Goal: Find specific page/section: Find specific page/section

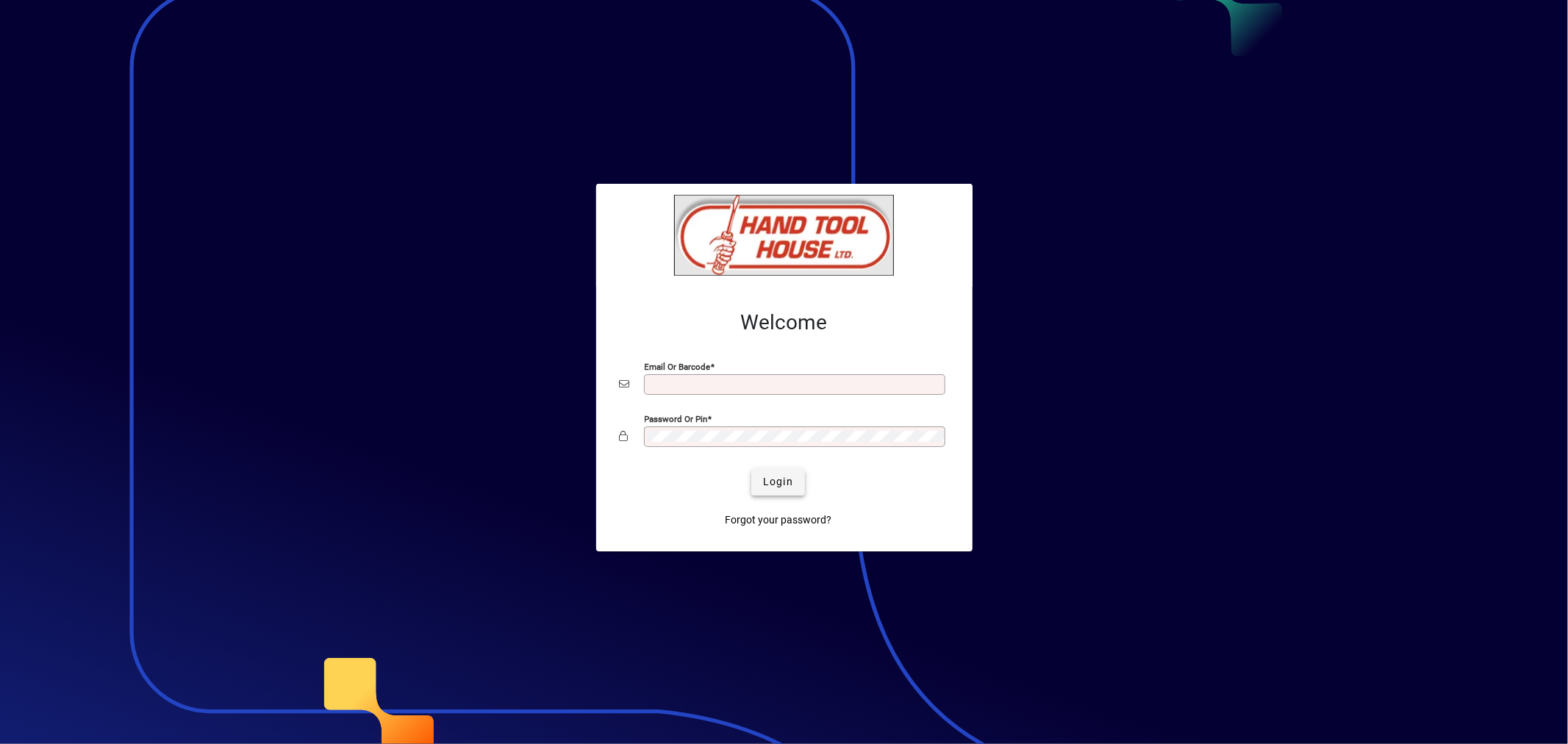
type input "**********"
click at [774, 482] on span "Login" at bounding box center [778, 482] width 30 height 16
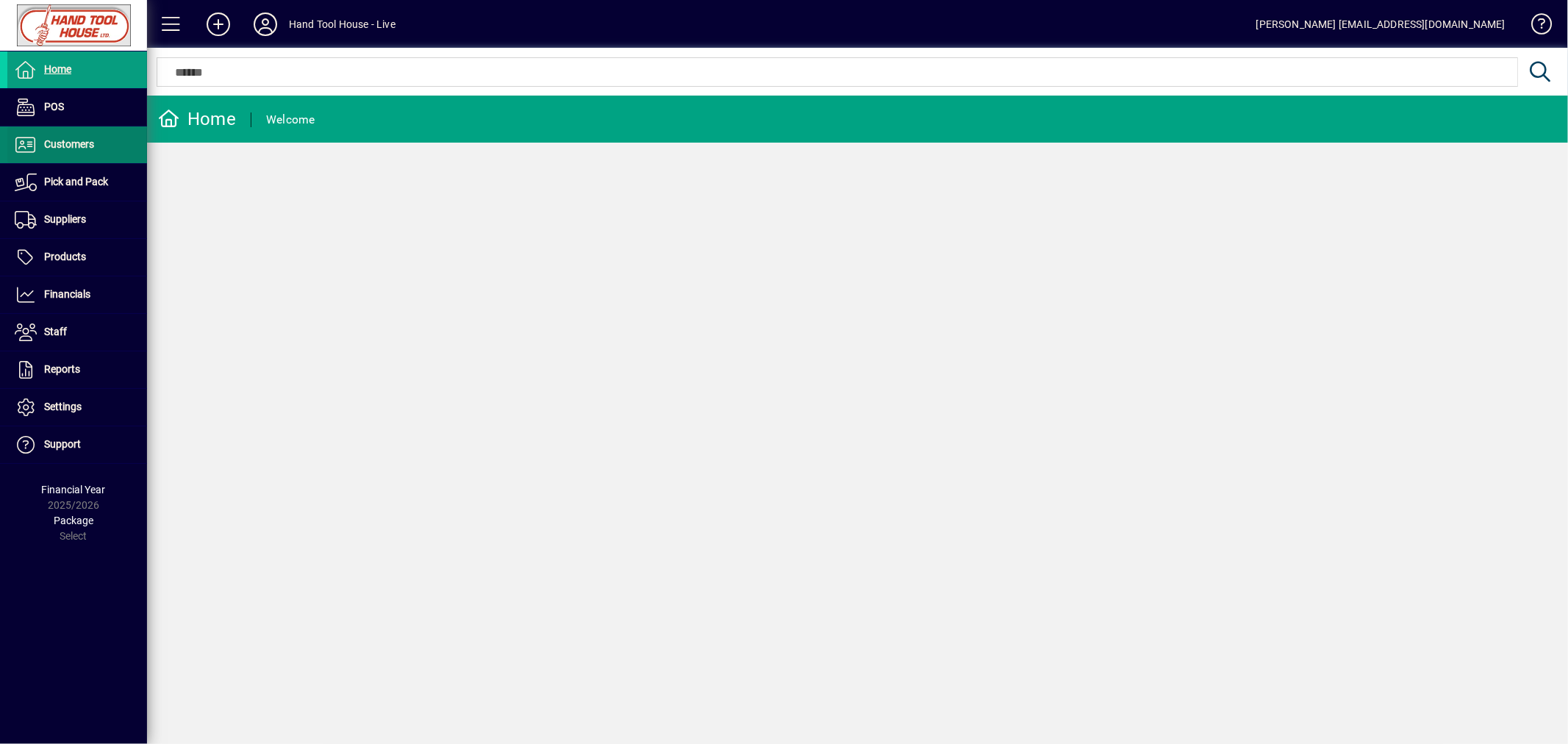
click at [66, 147] on span "Customers" at bounding box center [69, 144] width 50 height 12
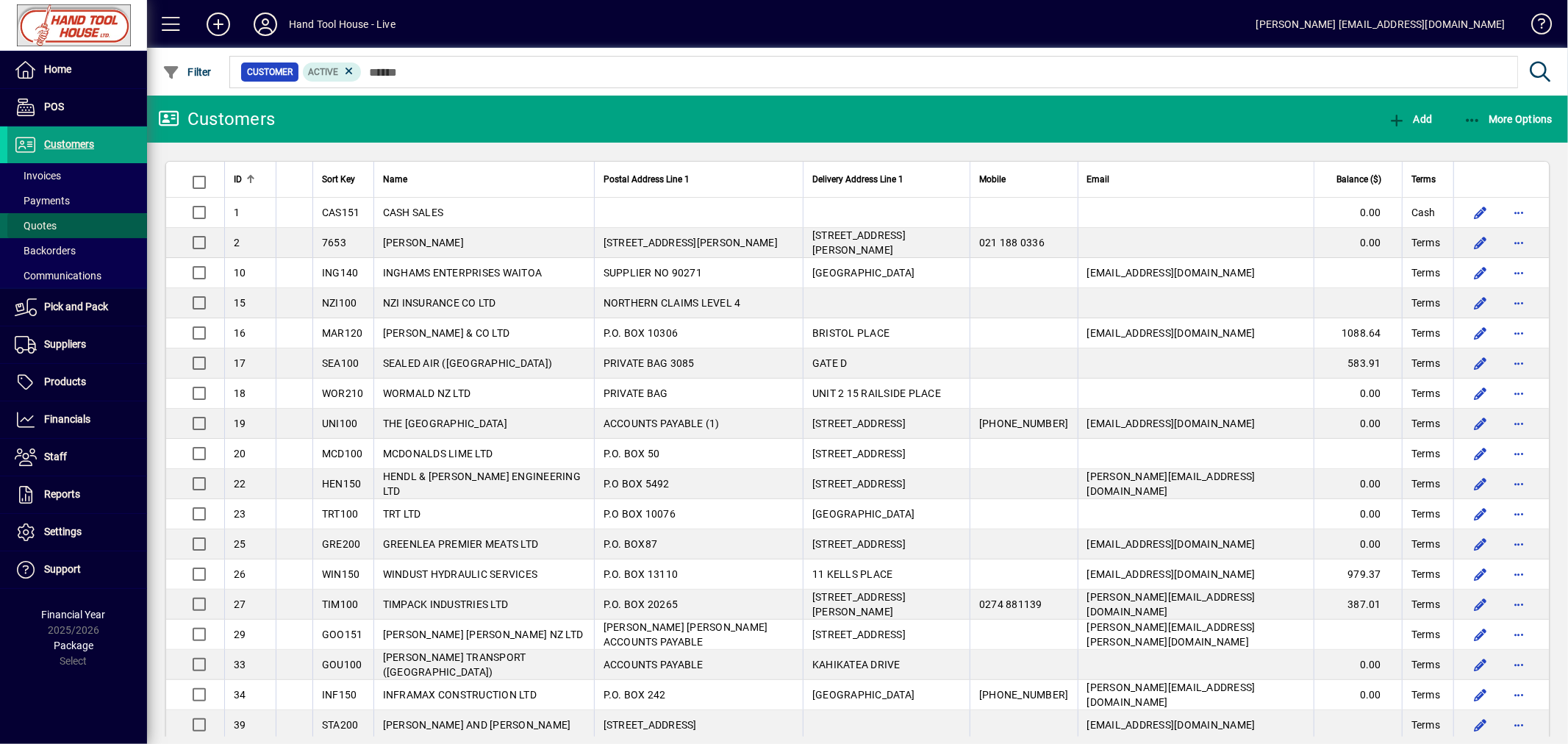
click at [52, 224] on span "Quotes" at bounding box center [36, 225] width 42 height 12
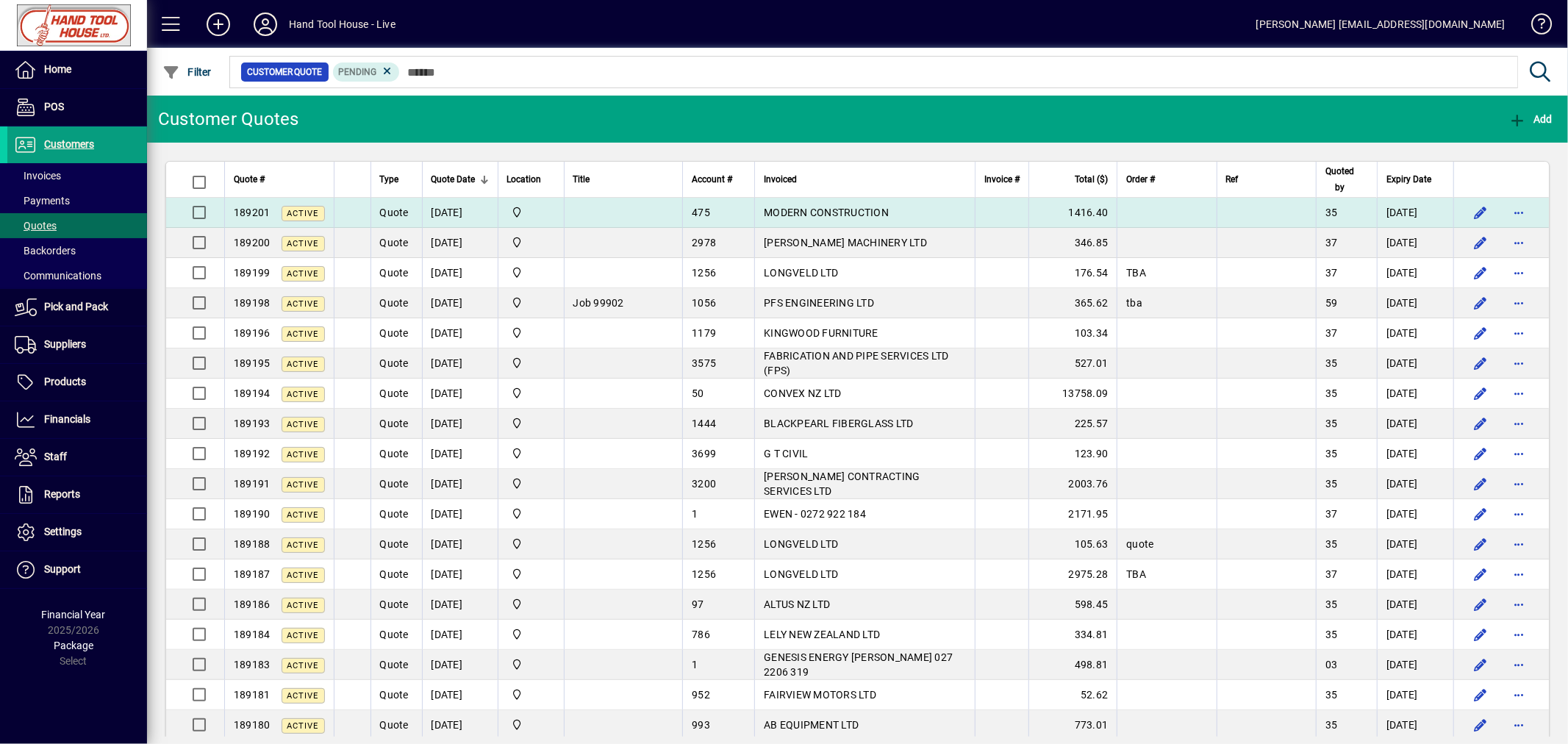
click at [888, 216] on span "MODERN CONSTRUCTION" at bounding box center [827, 212] width 125 height 12
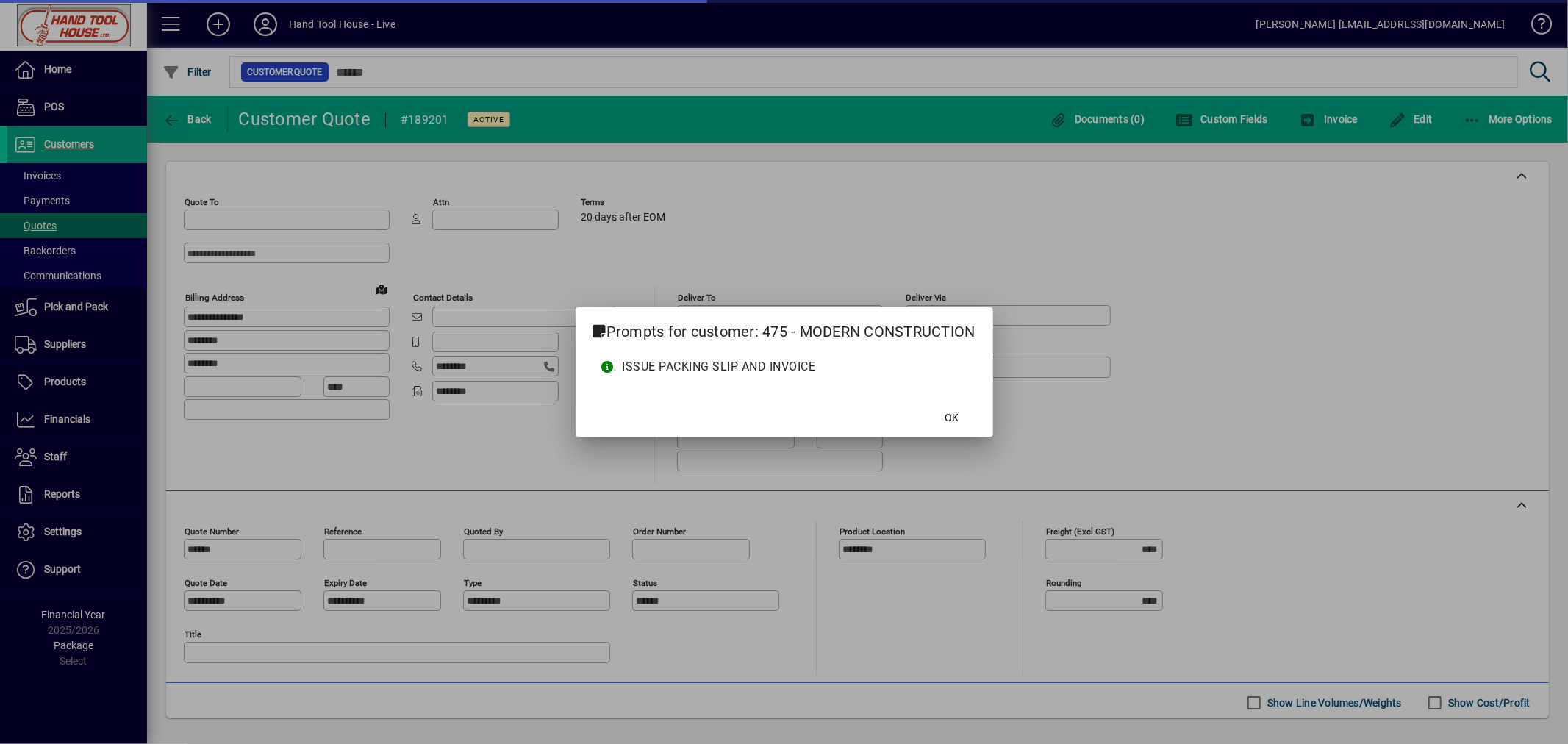
type input "**********"
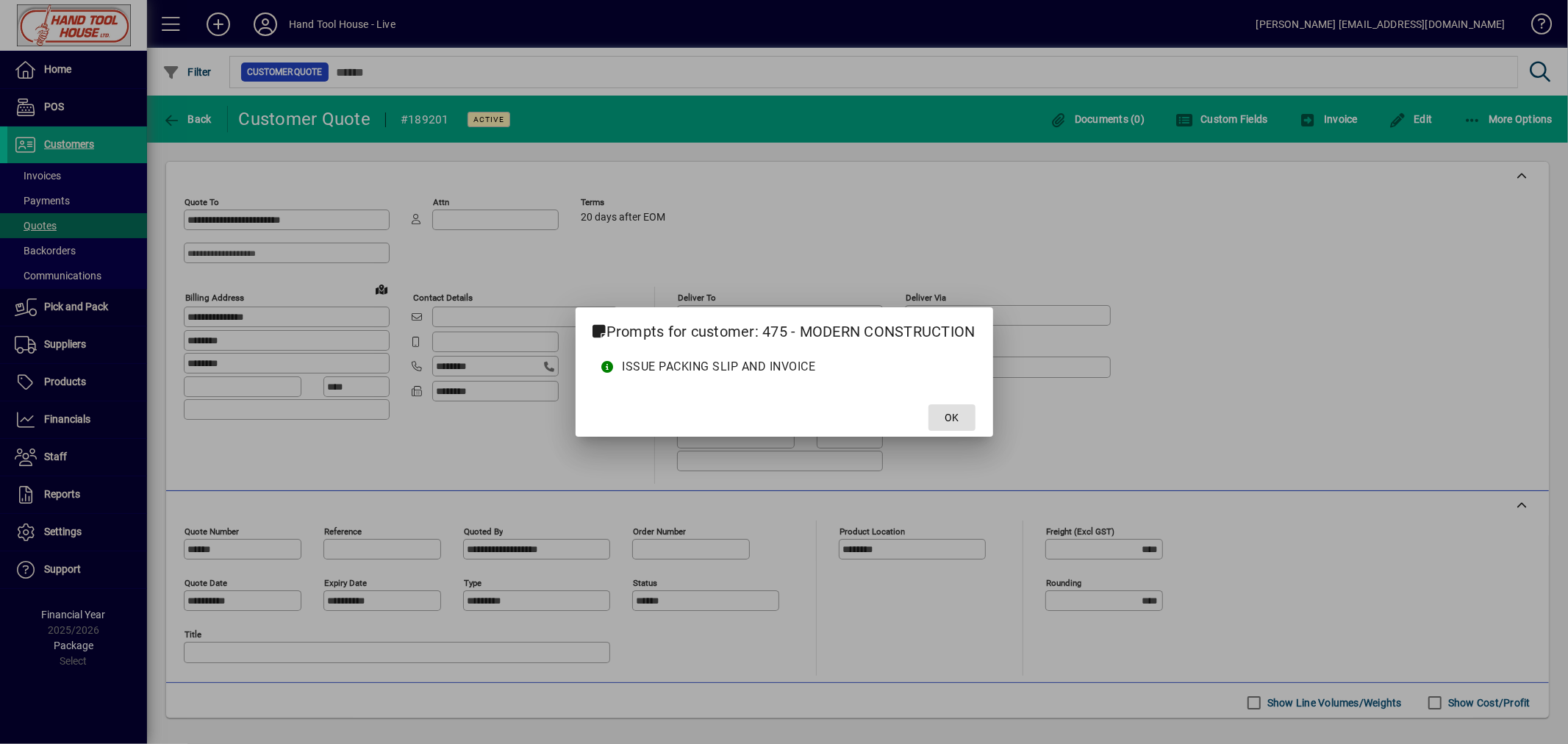
click at [945, 421] on button "OK" at bounding box center [952, 418] width 47 height 27
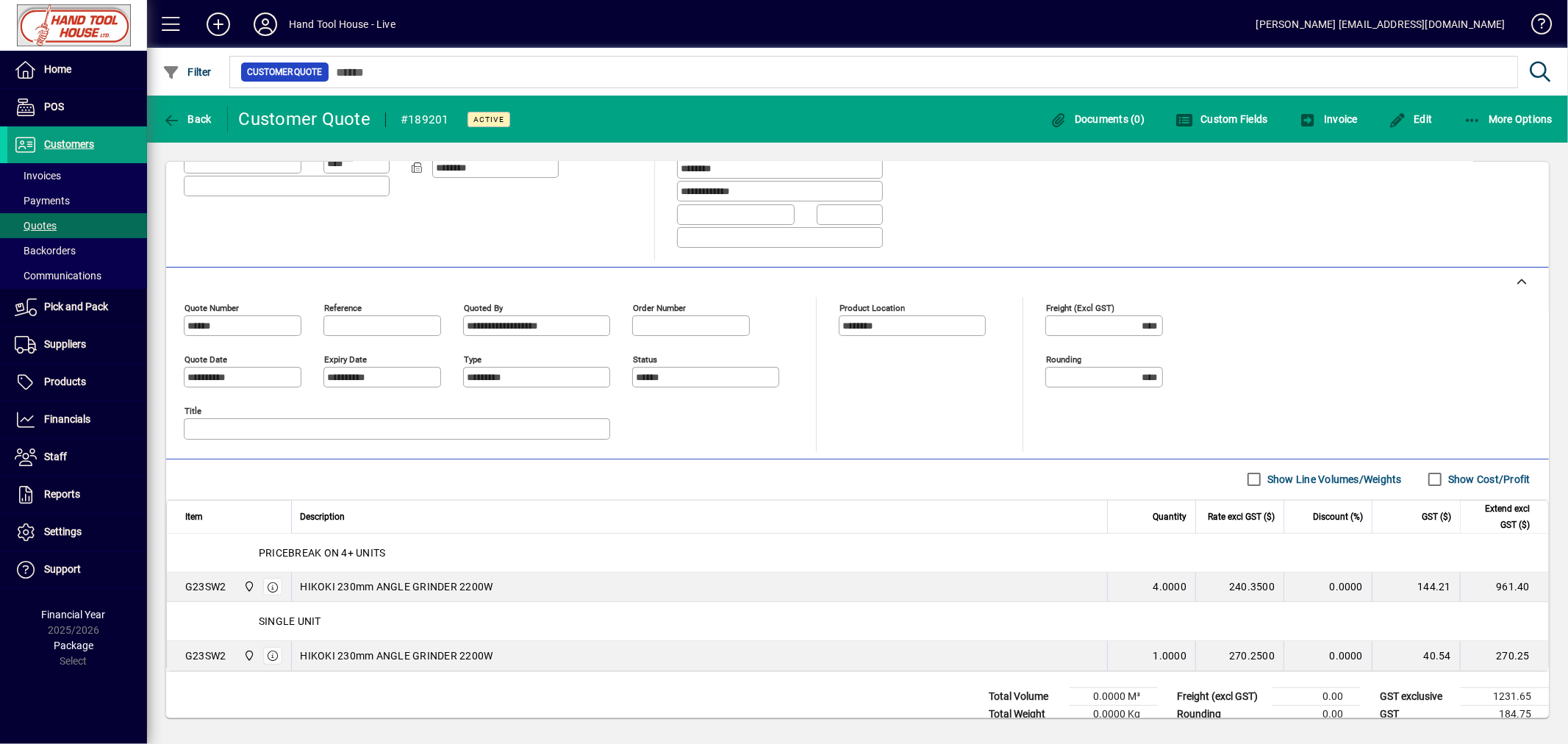
scroll to position [247, 0]
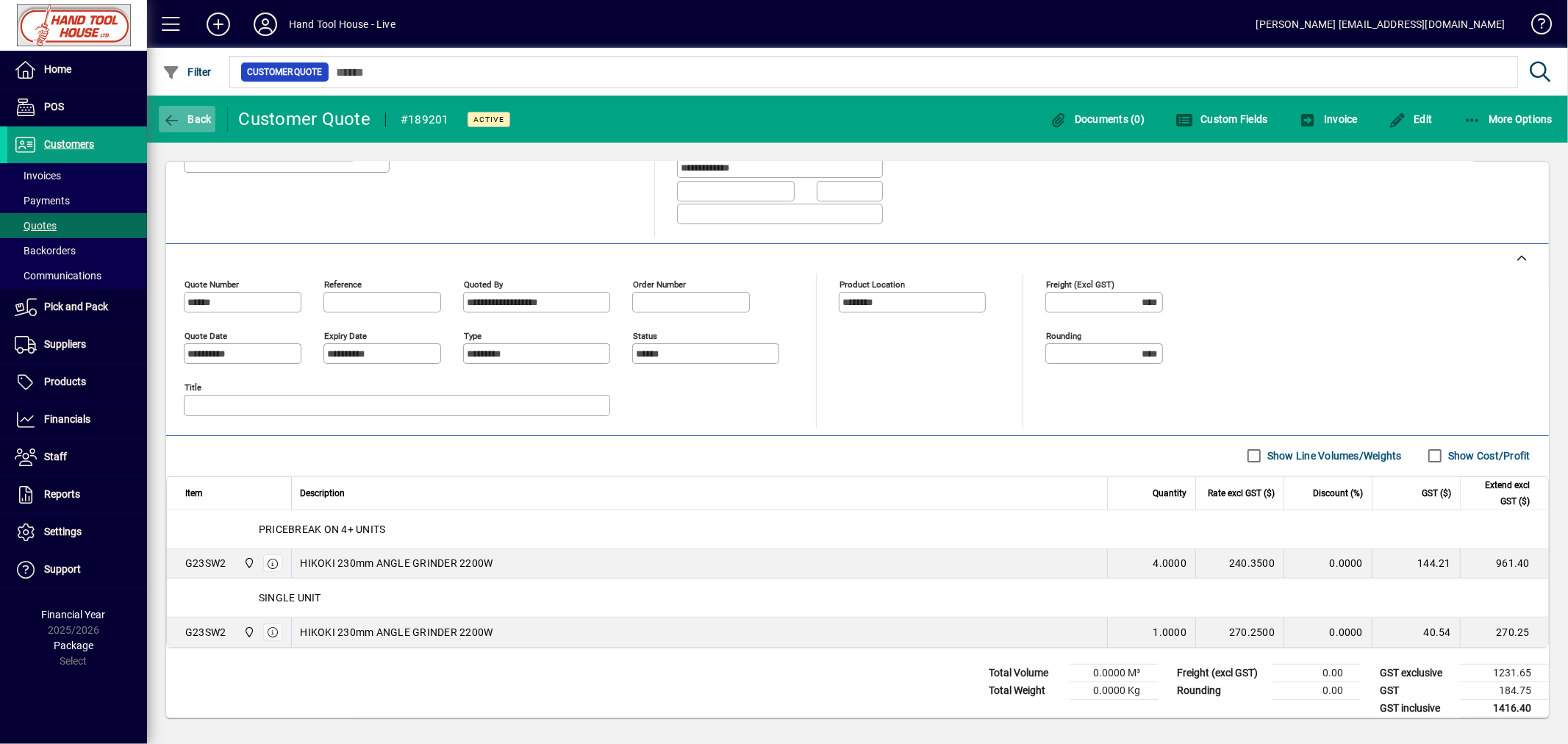
click at [199, 118] on span "Back" at bounding box center [187, 119] width 49 height 12
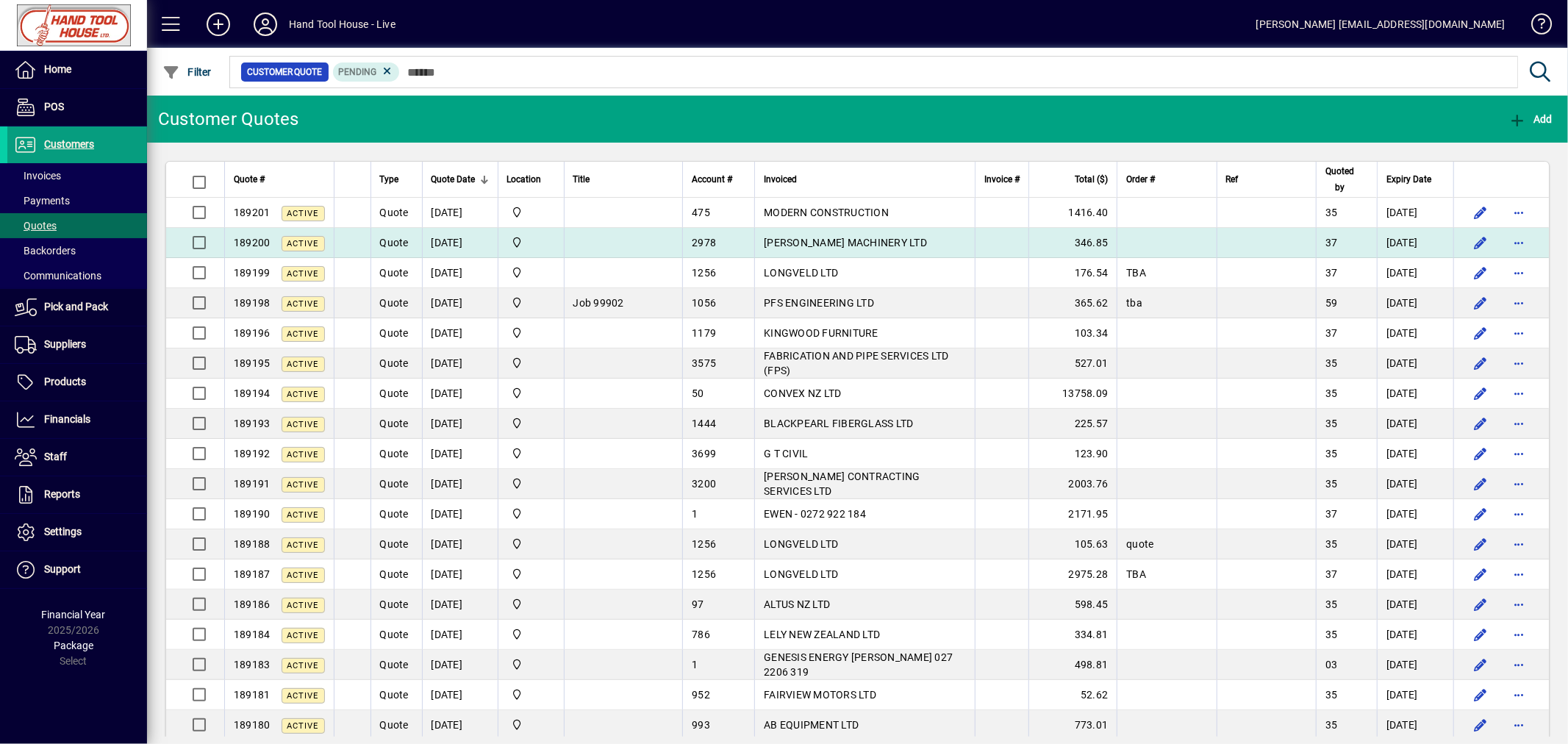
click at [908, 246] on span "SAM MACHINERY LTD" at bounding box center [845, 243] width 163 height 12
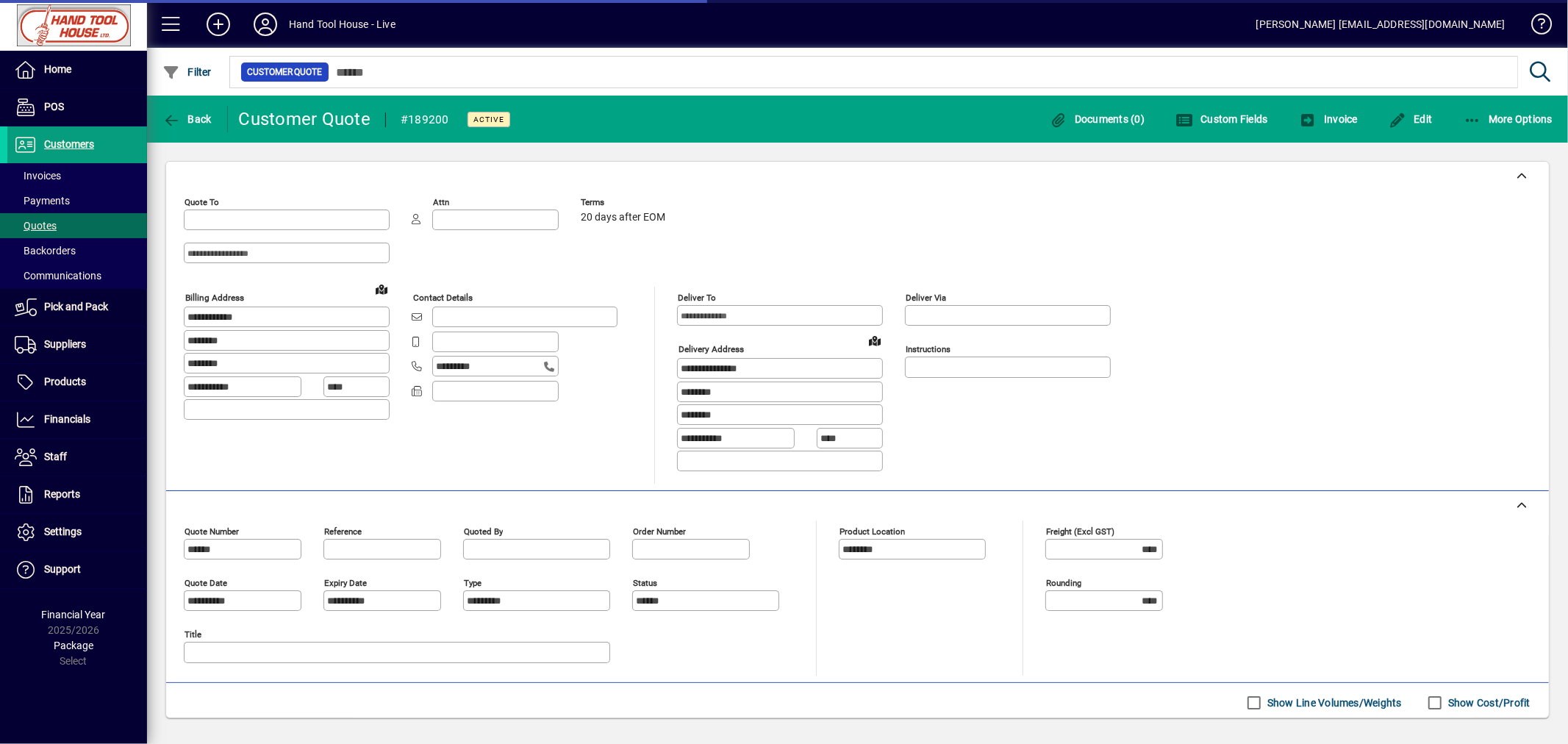
type input "**********"
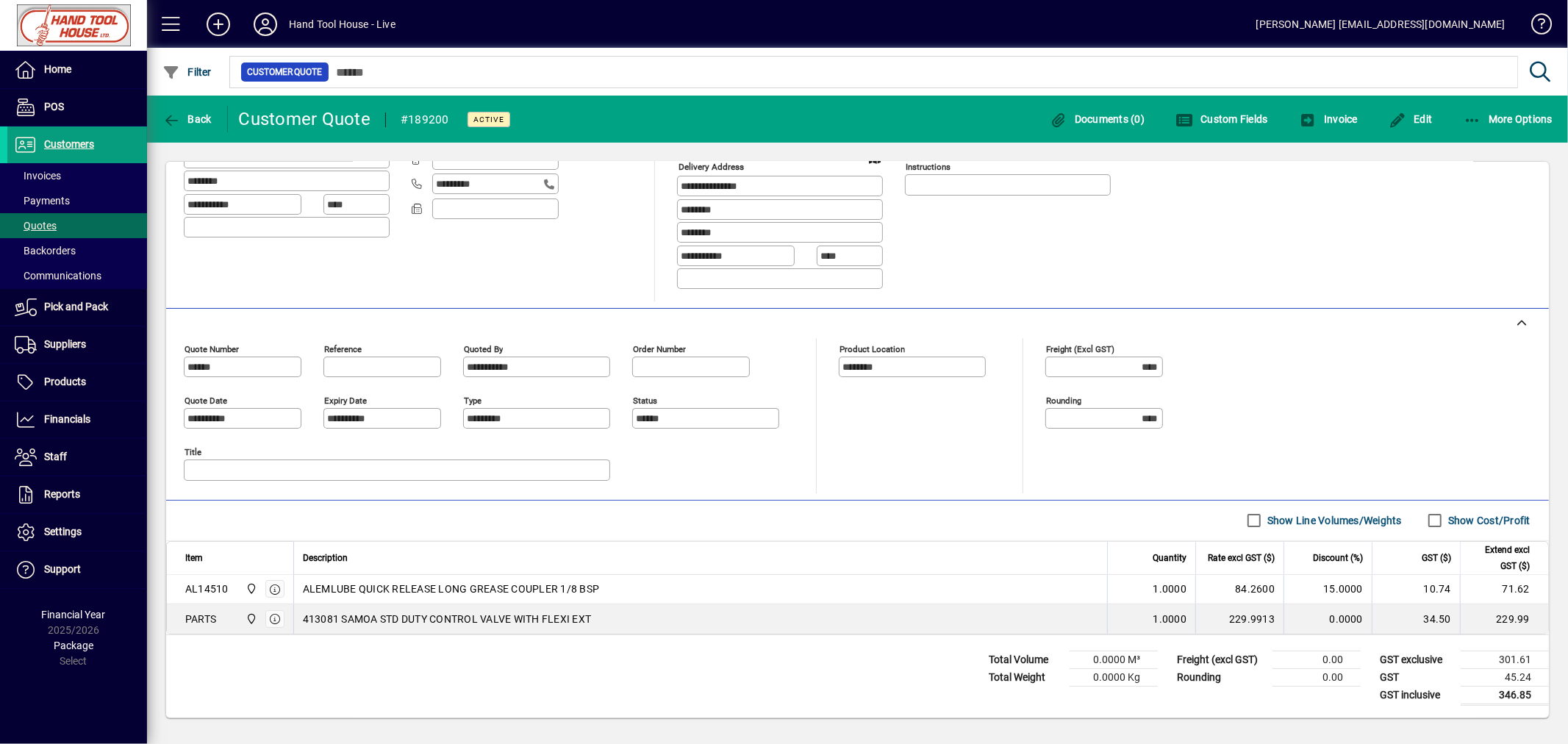
scroll to position [187, 0]
click at [191, 119] on span "Back" at bounding box center [187, 119] width 49 height 12
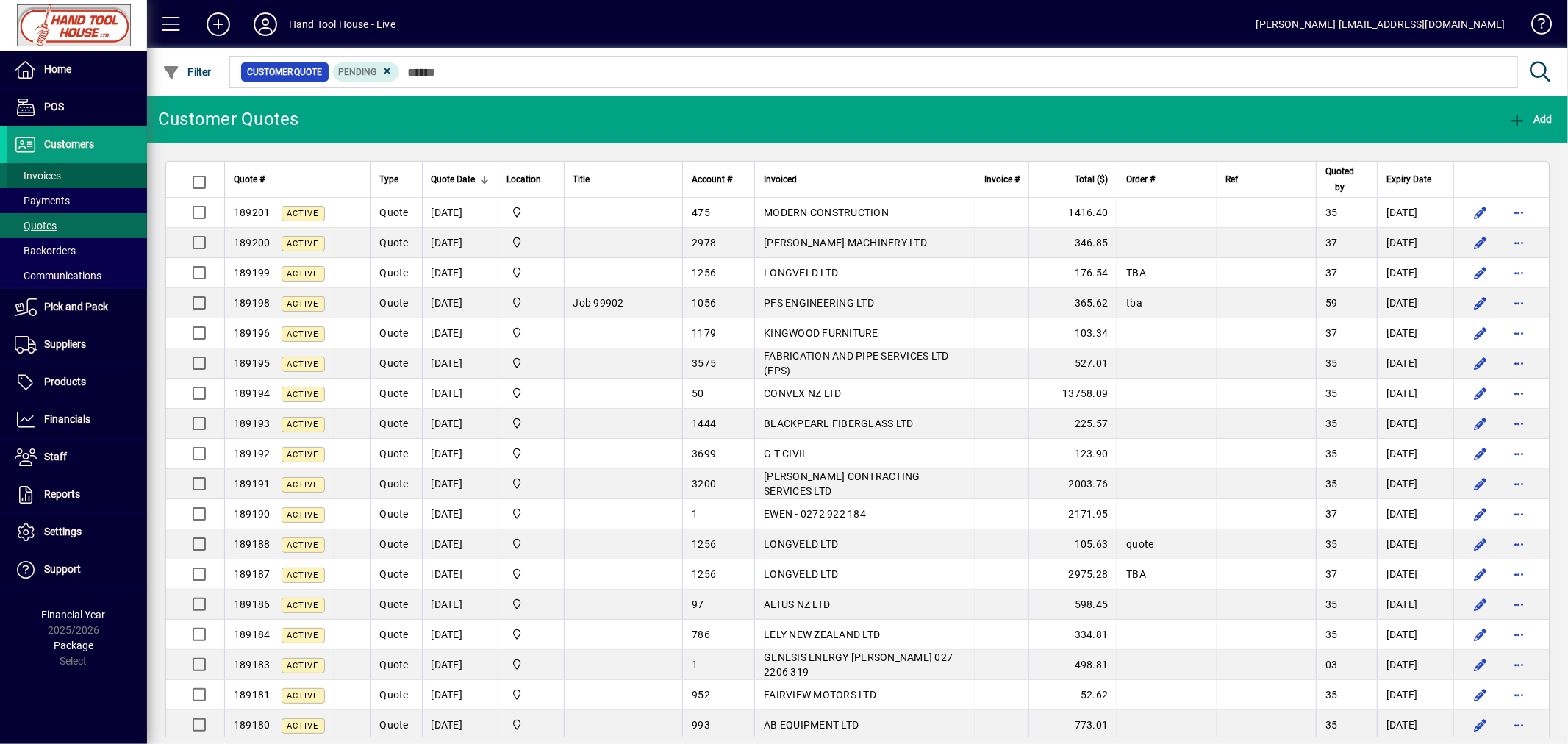
click at [47, 177] on span "Invoices" at bounding box center [38, 175] width 46 height 12
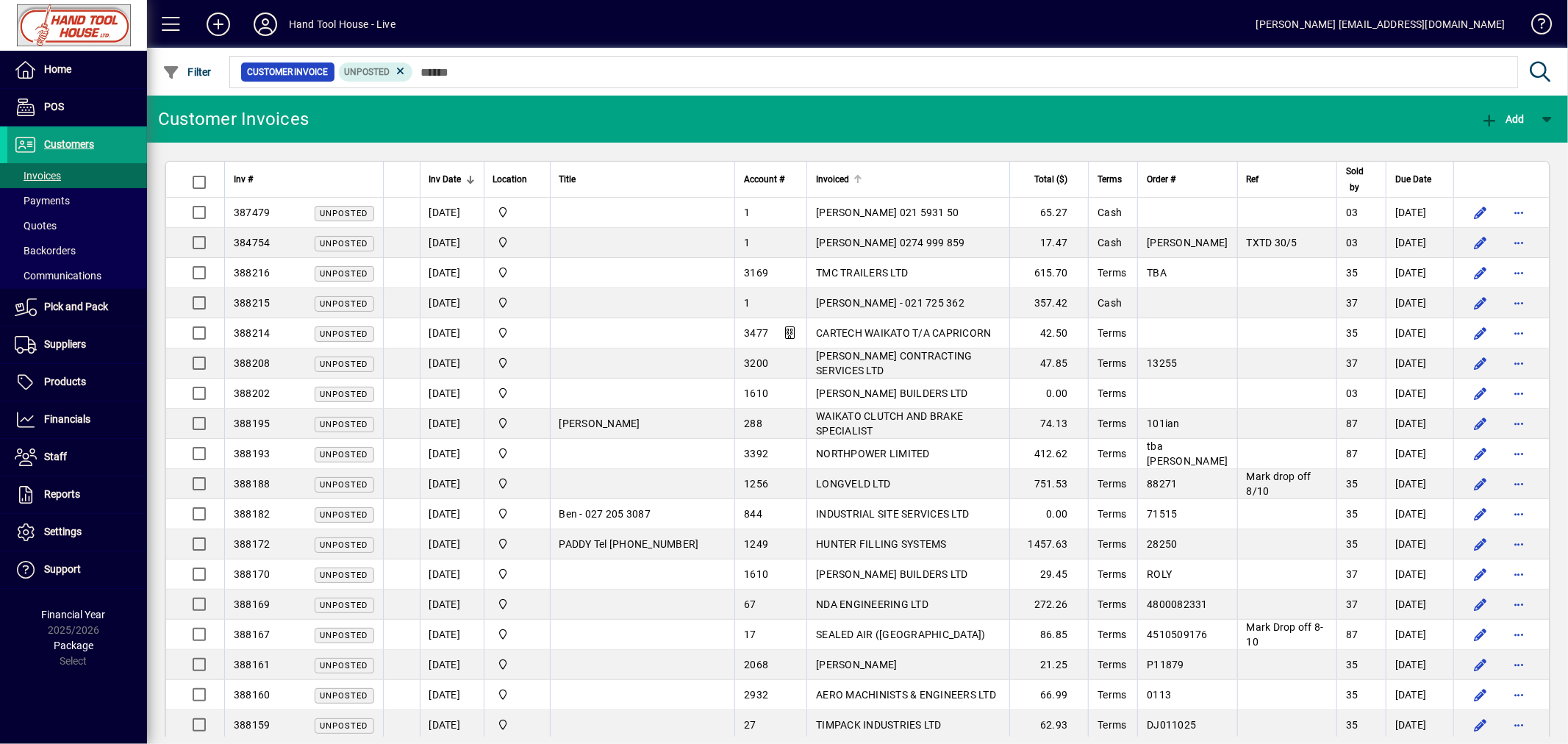
click at [857, 181] on div at bounding box center [858, 179] width 2 height 7
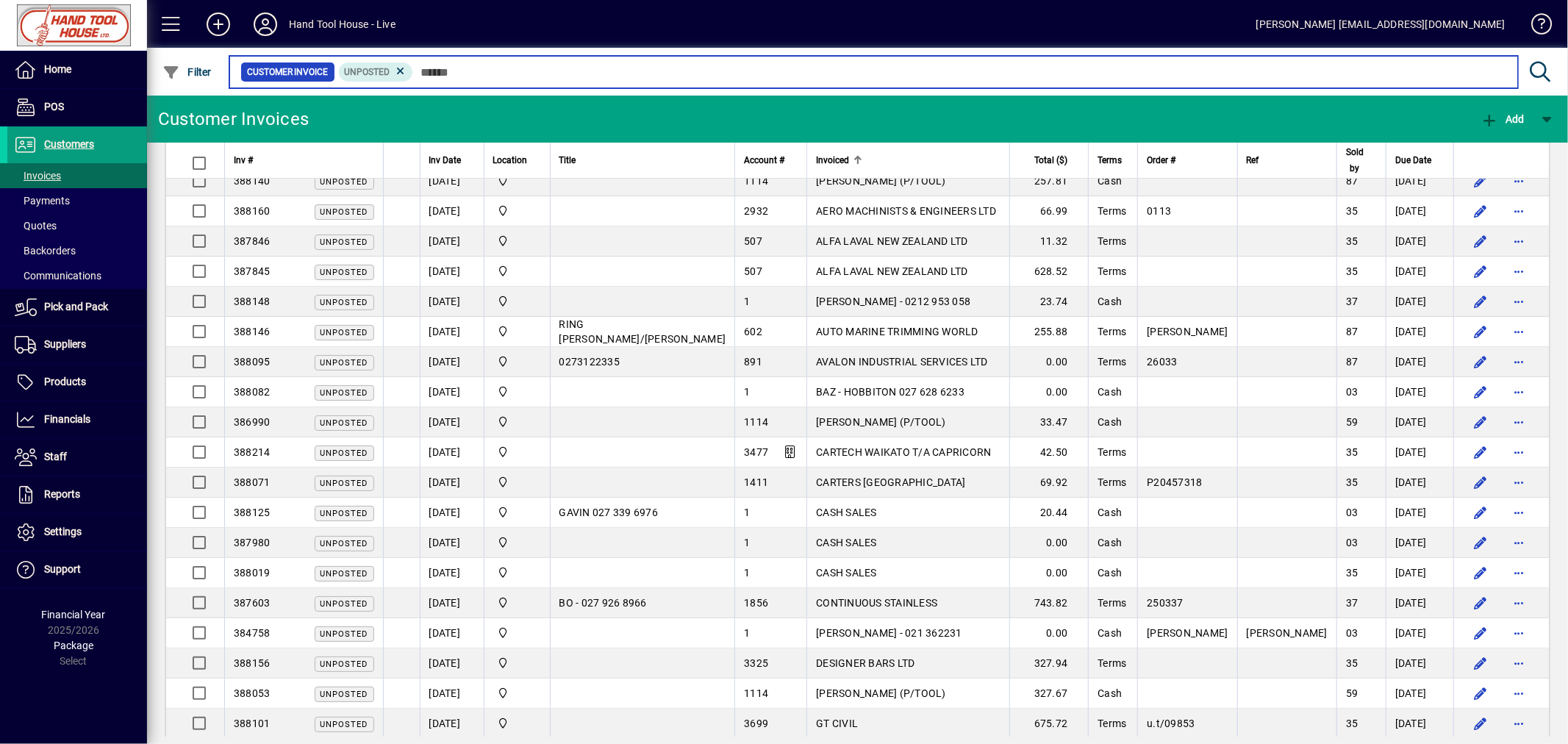
scroll to position [225, 0]
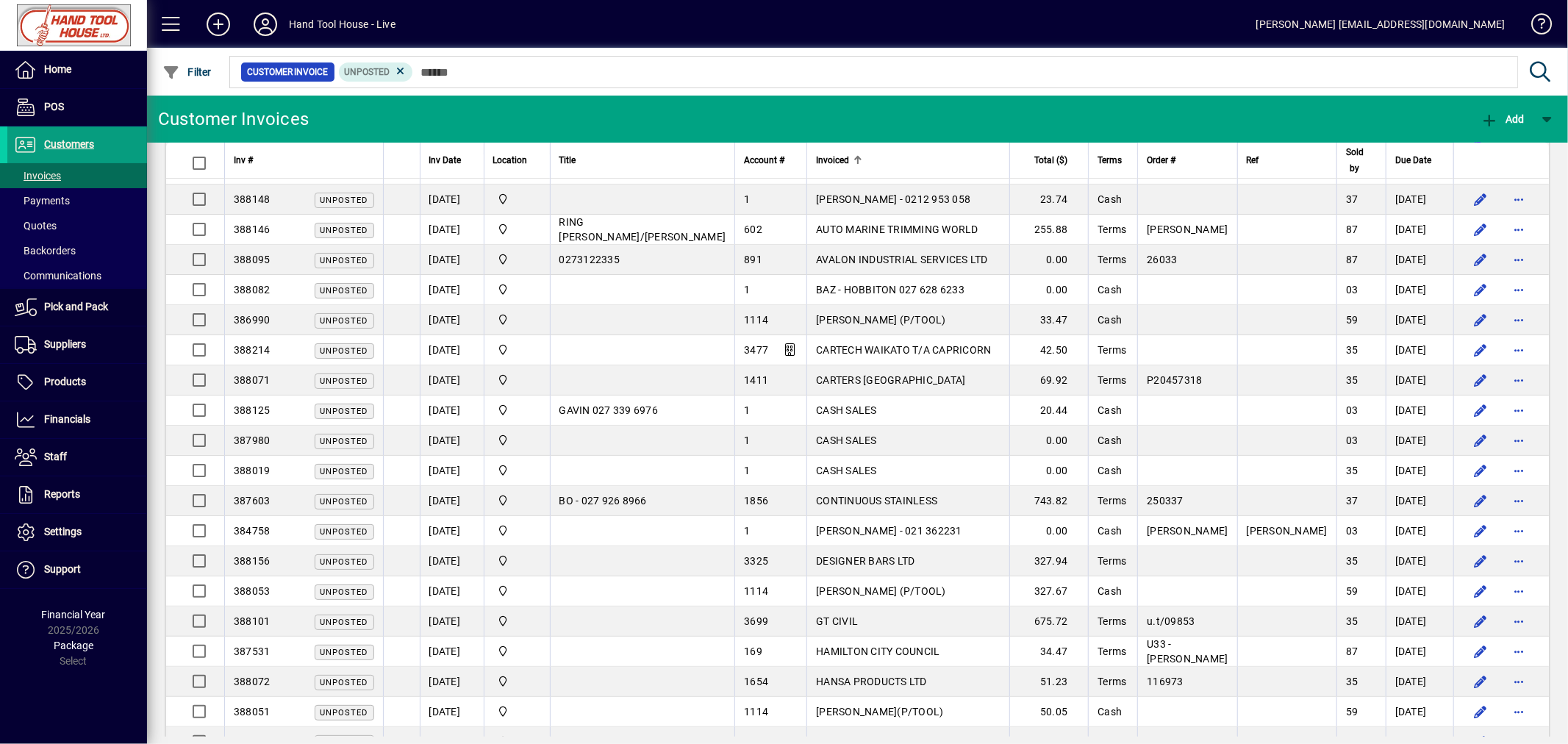
click at [1560, 739] on div "Customer Invoices Add Inv # Inv Date Location Title Account # Invoiced Total ($…" at bounding box center [857, 419] width 1421 height 649
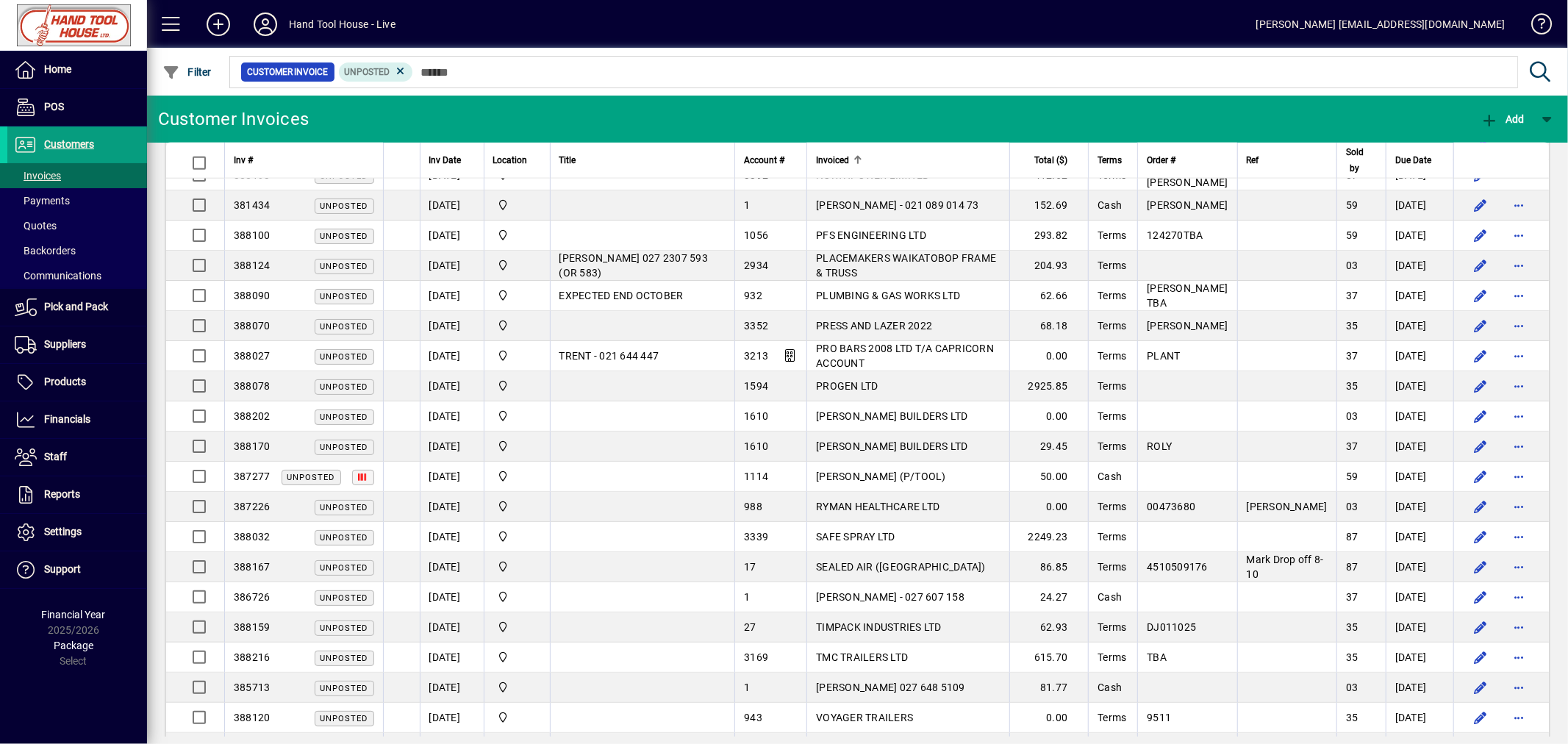
scroll to position [1592, 0]
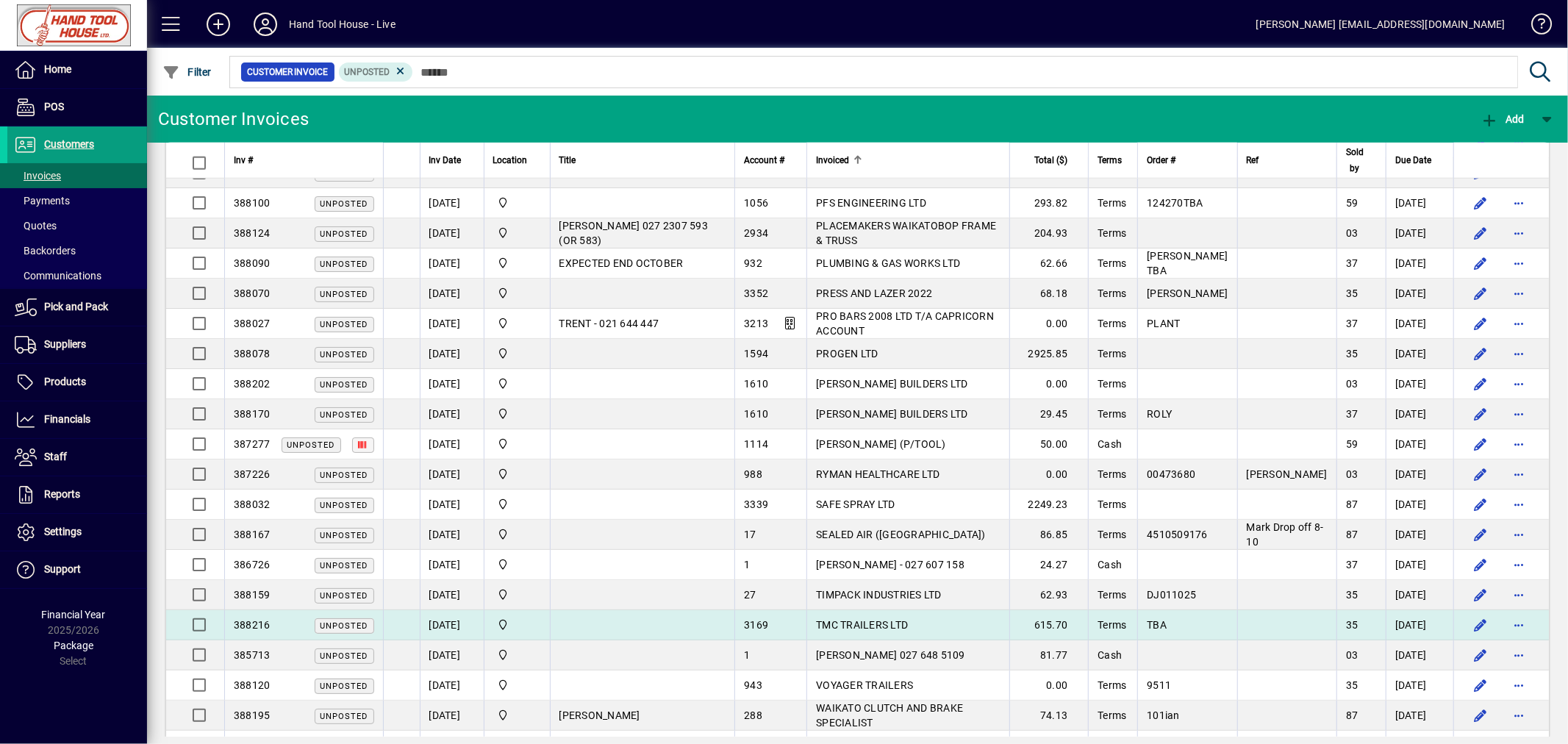
click at [843, 630] on span "TMC TRAILERS LTD" at bounding box center [862, 624] width 92 height 12
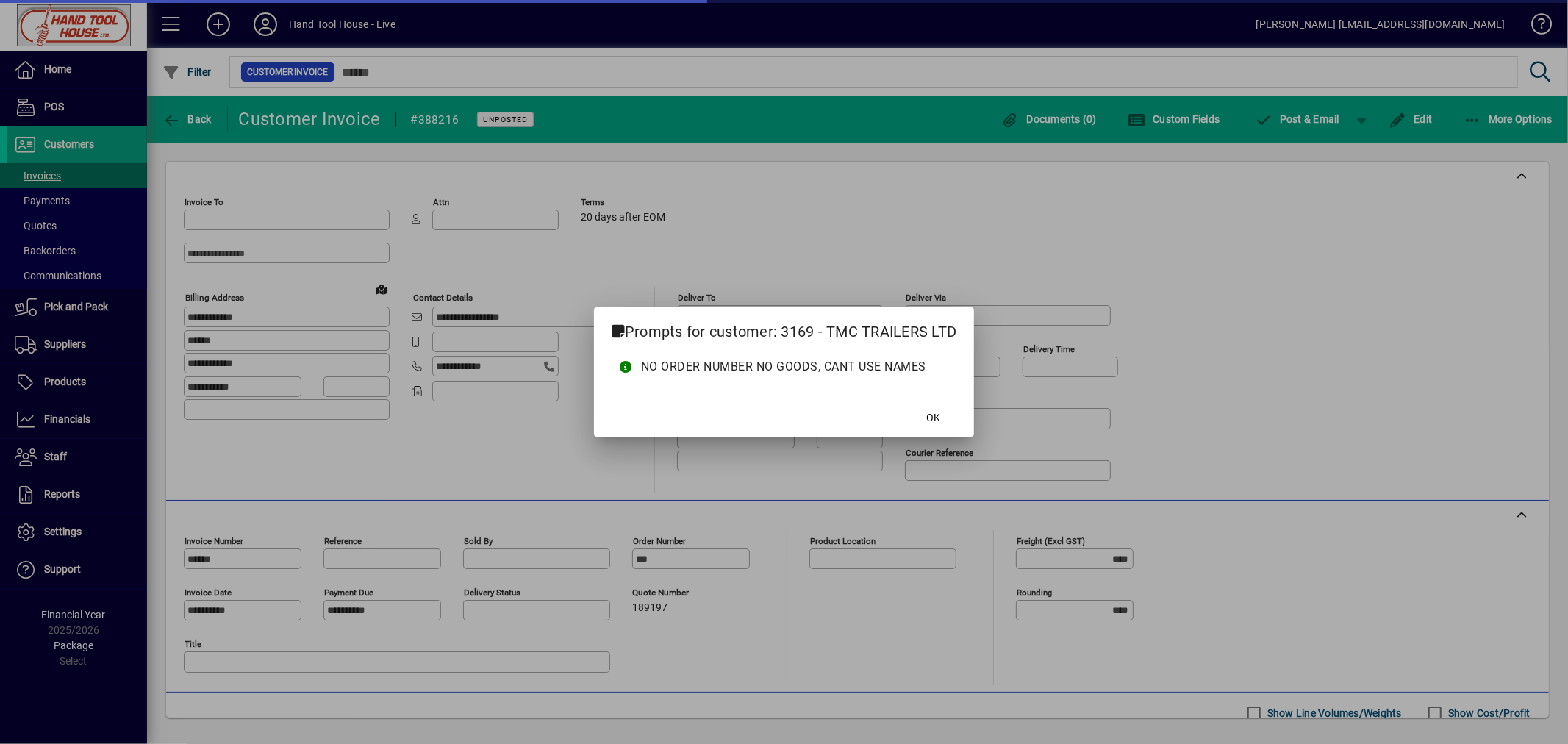
type input "********"
type input "**********"
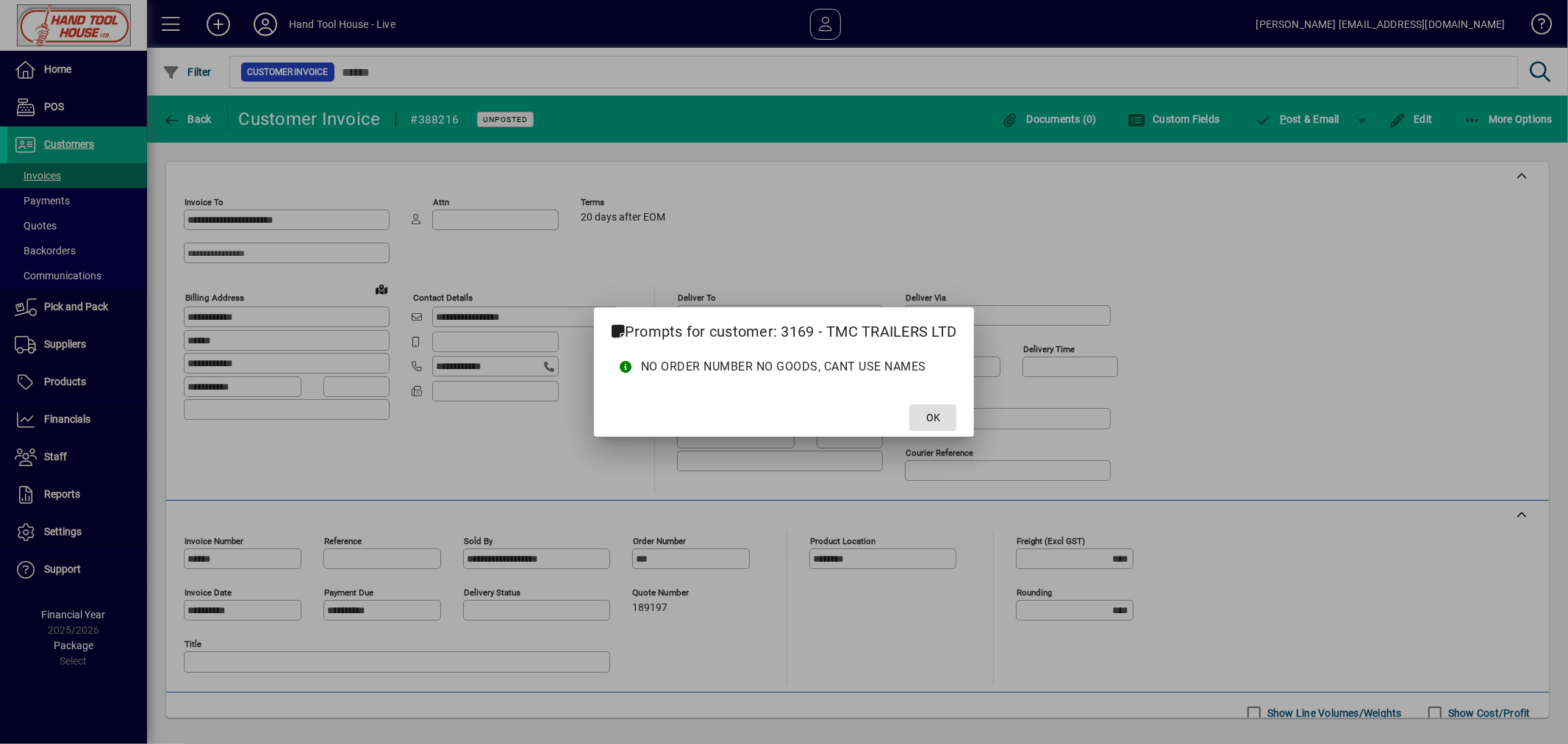
click at [926, 422] on span at bounding box center [933, 417] width 47 height 35
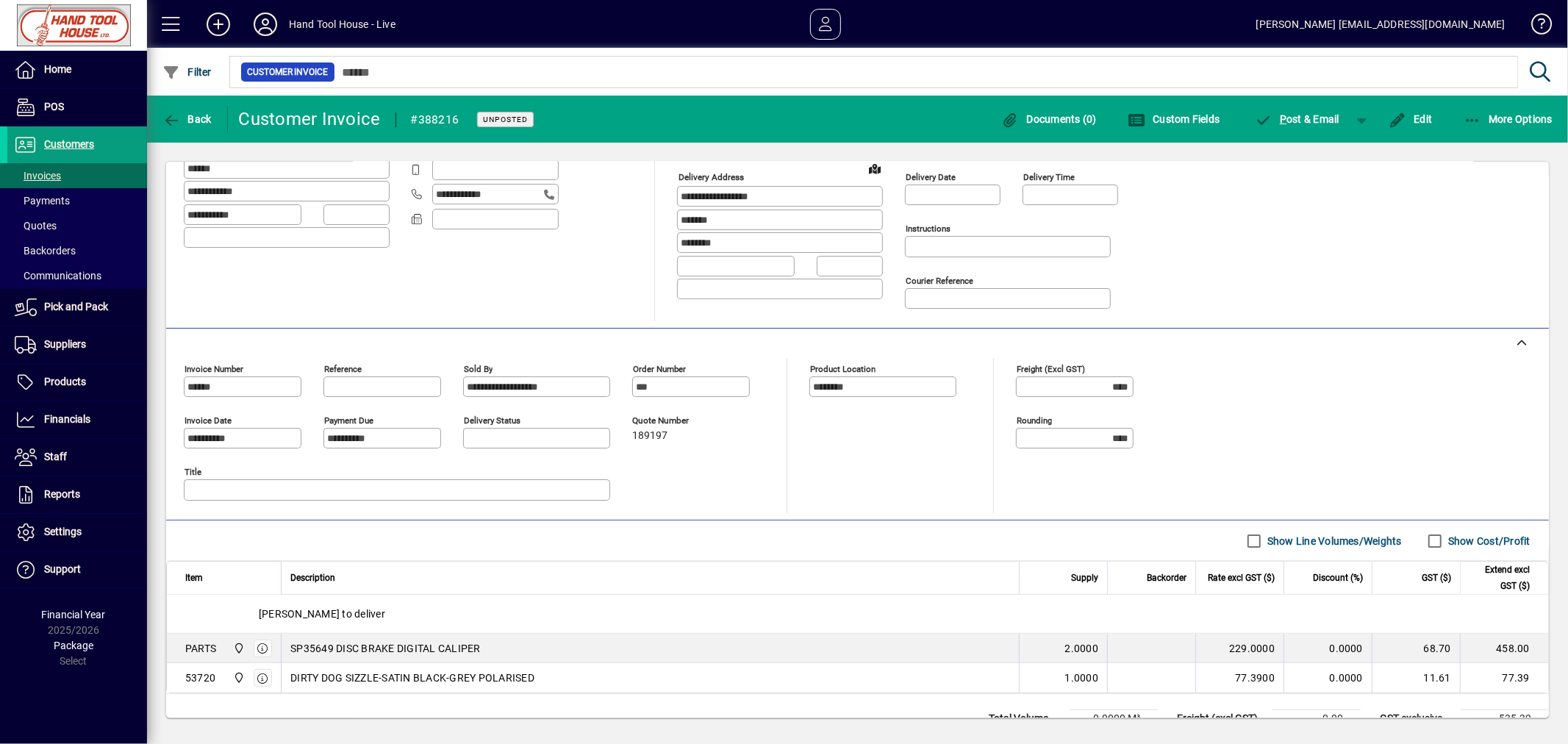
scroll to position [237, 0]
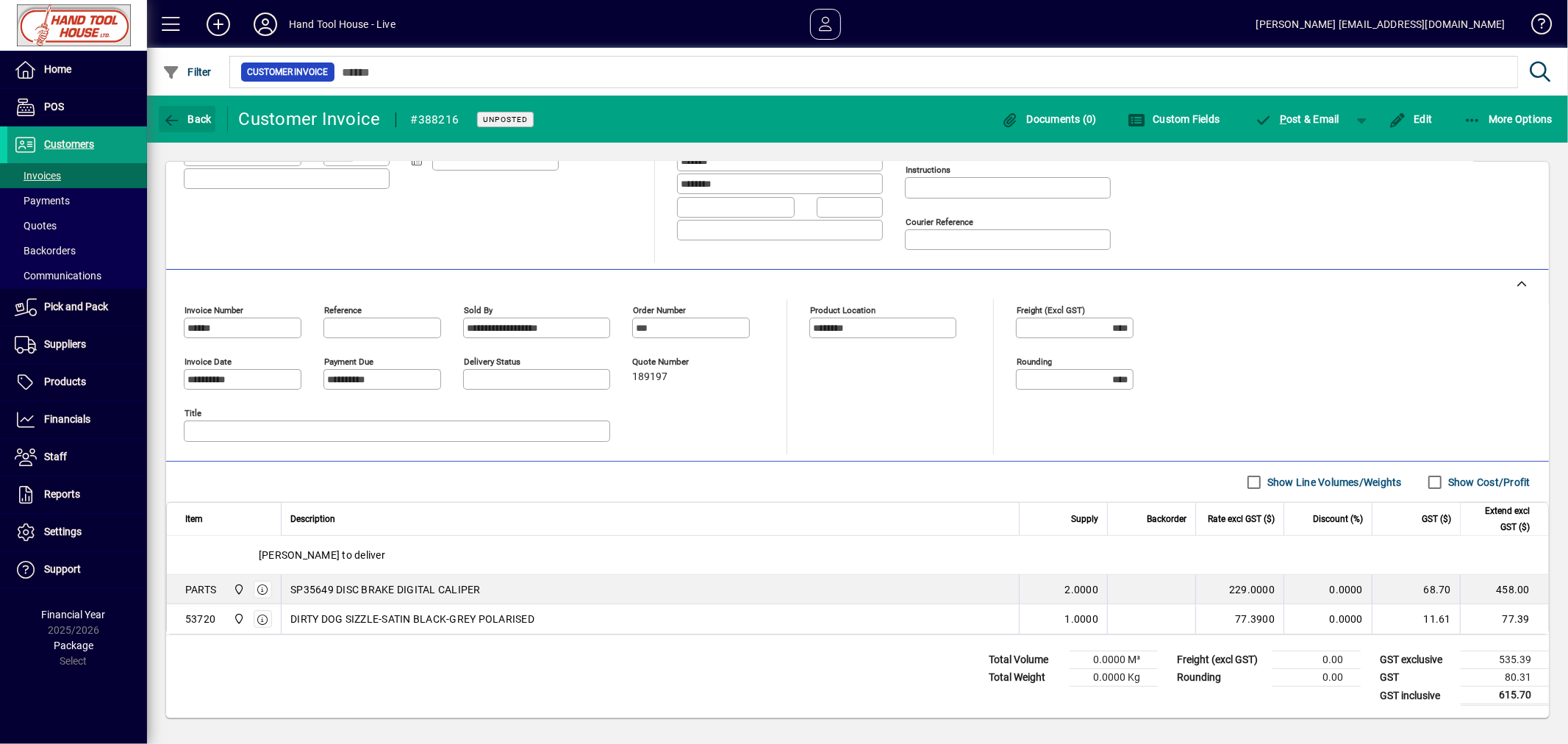
drag, startPoint x: 186, startPoint y: 121, endPoint x: 418, endPoint y: 217, distance: 251.1
click at [187, 121] on span "Back" at bounding box center [187, 119] width 49 height 12
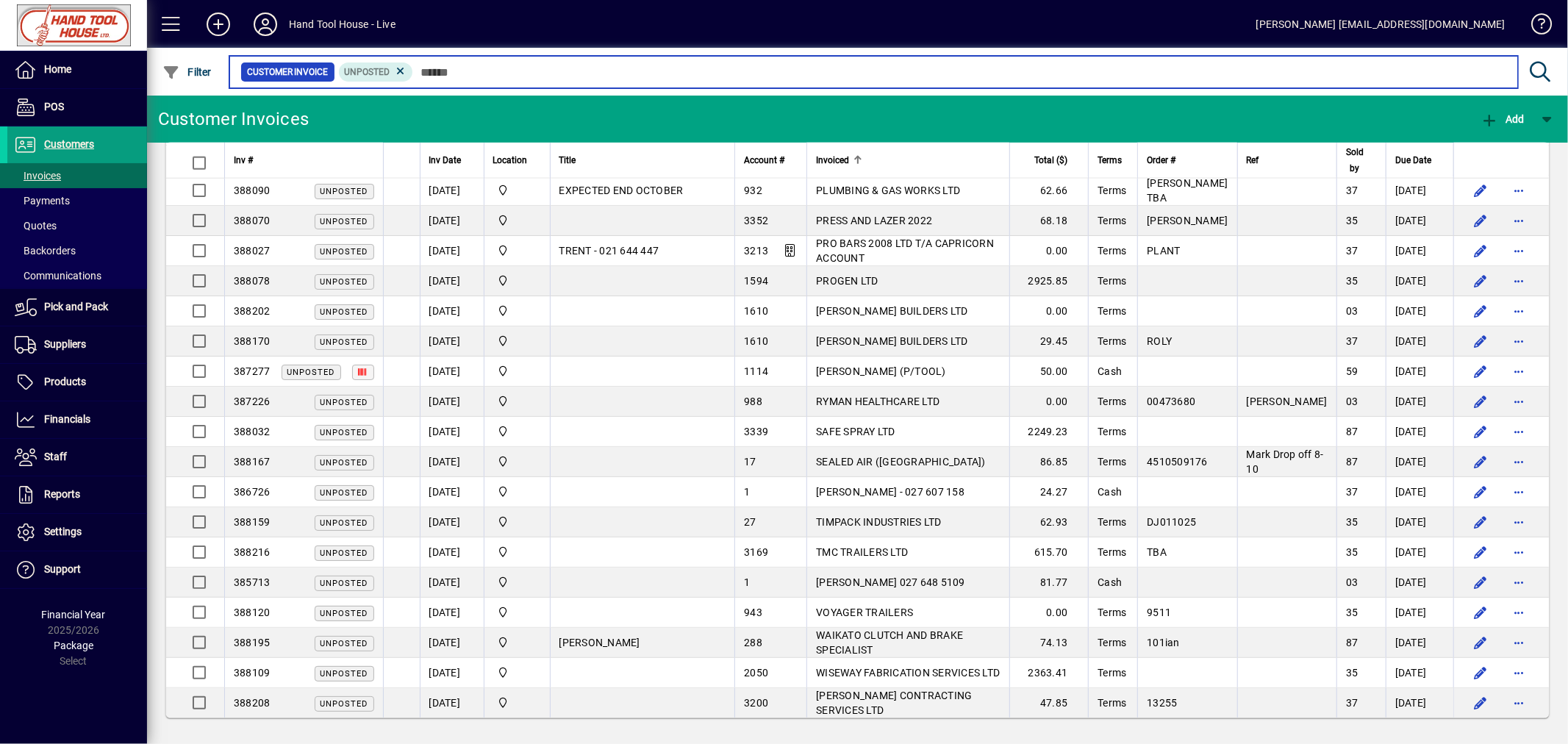
scroll to position [1670, 0]
